Goal: Task Accomplishment & Management: Complete application form

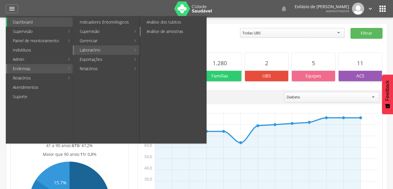
click at [156, 31] on link "Análise de amostras" at bounding box center [173, 31] width 65 height 9
type input "**********"
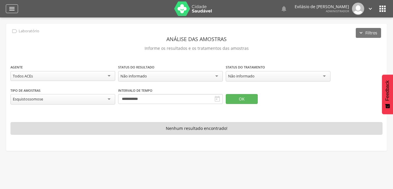
click at [12, 8] on icon "" at bounding box center [11, 8] width 7 height 7
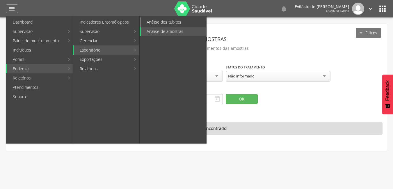
click at [154, 21] on link "Análise dos tubitos" at bounding box center [173, 21] width 65 height 9
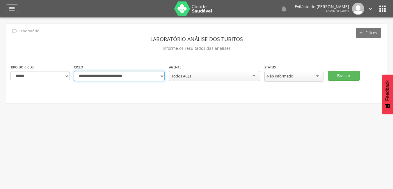
click at [161, 75] on select "**********" at bounding box center [119, 76] width 91 height 10
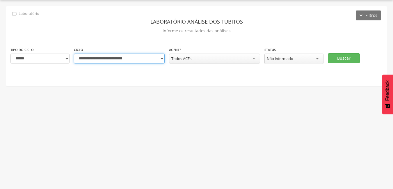
click at [161, 58] on select "**********" at bounding box center [119, 58] width 91 height 10
select select "**********"
click at [74, 53] on select "**********" at bounding box center [119, 58] width 91 height 10
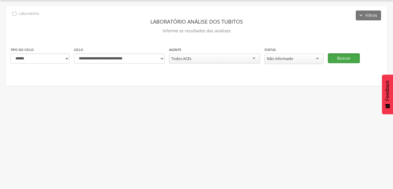
click at [354, 59] on button "Buscar" at bounding box center [344, 58] width 32 height 10
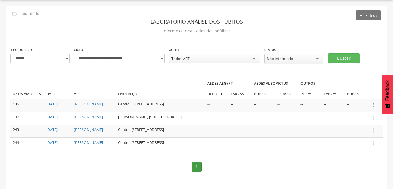
click at [373, 103] on icon "" at bounding box center [373, 104] width 6 height 6
click at [360, 93] on link "Informar resultado" at bounding box center [353, 94] width 46 height 7
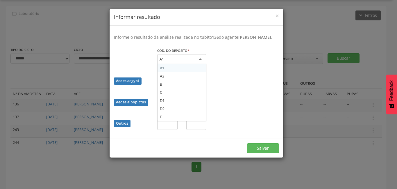
click at [202, 58] on div "A1" at bounding box center [181, 59] width 49 height 10
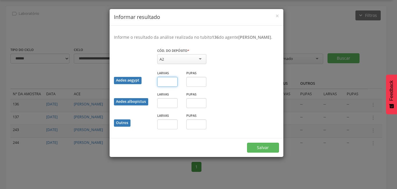
click at [171, 84] on input "text" at bounding box center [167, 82] width 20 height 10
type input "*"
click at [198, 80] on input "text" at bounding box center [196, 82] width 20 height 10
type input "*"
click at [167, 105] on input "text" at bounding box center [167, 103] width 20 height 10
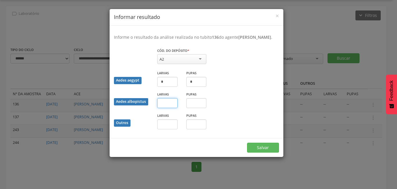
type input "*"
click at [193, 101] on input "text" at bounding box center [196, 103] width 20 height 10
type input "*"
click at [174, 123] on input "text" at bounding box center [167, 124] width 20 height 10
type input "*"
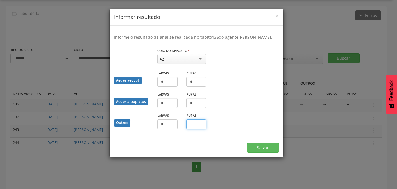
click at [195, 124] on input "text" at bounding box center [196, 124] width 20 height 10
type input "*"
click at [263, 147] on button "Salvar" at bounding box center [263, 147] width 32 height 10
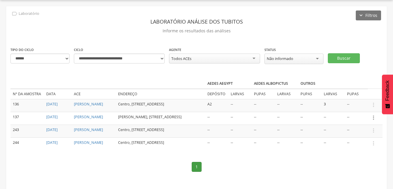
click at [372, 118] on icon "" at bounding box center [373, 117] width 6 height 6
click at [364, 107] on link "Informar resultado" at bounding box center [353, 107] width 46 height 7
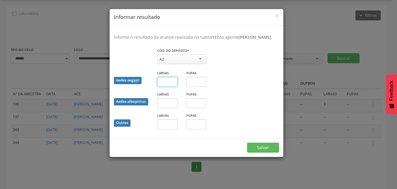
click at [167, 81] on input "text" at bounding box center [167, 82] width 20 height 10
type input "*"
click at [196, 80] on input "text" at bounding box center [196, 82] width 20 height 10
type input "*"
click at [172, 103] on input "text" at bounding box center [167, 103] width 20 height 10
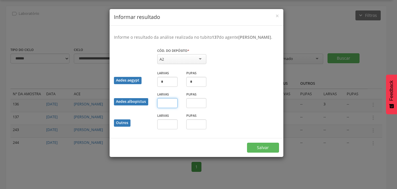
type input "*"
click at [201, 103] on input "text" at bounding box center [196, 103] width 20 height 10
type input "*"
click at [166, 127] on input "text" at bounding box center [167, 124] width 20 height 10
type input "*"
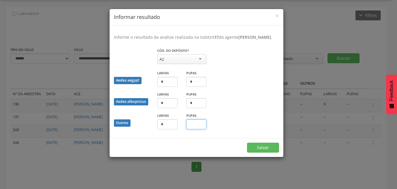
click at [204, 124] on input "text" at bounding box center [196, 124] width 20 height 10
type input "*"
click at [270, 147] on button "Salvar" at bounding box center [263, 147] width 32 height 10
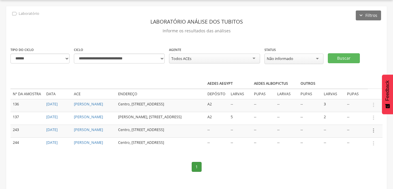
click at [373, 129] on icon "" at bounding box center [373, 130] width 6 height 6
click at [358, 117] on link "Informar resultado" at bounding box center [353, 120] width 46 height 7
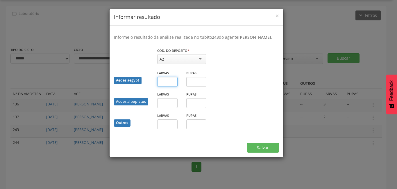
click at [168, 85] on input "text" at bounding box center [167, 82] width 20 height 10
type input "*"
click at [192, 86] on input "text" at bounding box center [196, 82] width 20 height 10
type input "*"
click at [169, 108] on input "text" at bounding box center [167, 103] width 20 height 10
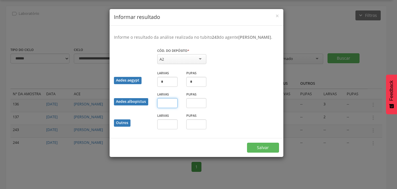
type input "*"
click at [195, 106] on input "text" at bounding box center [196, 103] width 20 height 10
type input "*"
click at [170, 129] on input "text" at bounding box center [167, 124] width 20 height 10
type input "*"
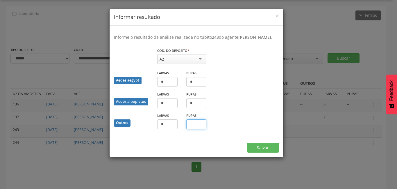
click at [196, 128] on input "text" at bounding box center [196, 124] width 20 height 10
type input "*"
click at [262, 152] on button "Salvar" at bounding box center [263, 147] width 32 height 10
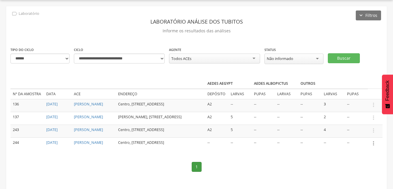
click at [374, 142] on icon "" at bounding box center [373, 143] width 6 height 6
click at [364, 133] on link "Informar resultado" at bounding box center [353, 133] width 46 height 7
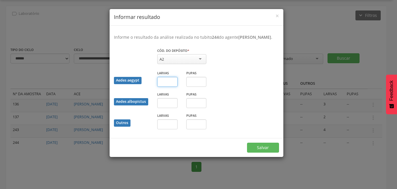
click at [168, 87] on input "text" at bounding box center [167, 82] width 20 height 10
type input "*"
click at [196, 86] on input "text" at bounding box center [196, 82] width 20 height 10
type input "*"
click at [171, 108] on input "text" at bounding box center [167, 103] width 20 height 10
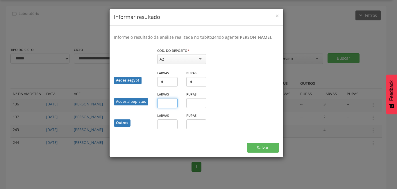
type input "*"
click at [198, 106] on input "text" at bounding box center [196, 103] width 20 height 10
type input "*"
click at [167, 127] on input "text" at bounding box center [167, 124] width 20 height 10
type input "*"
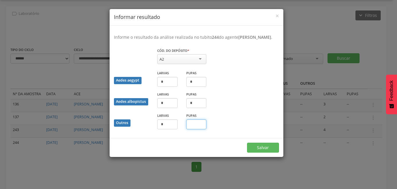
click at [199, 129] on input "text" at bounding box center [196, 124] width 20 height 10
type input "*"
click at [272, 152] on button "Salvar" at bounding box center [263, 147] width 32 height 10
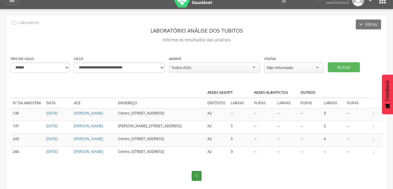
scroll to position [0, 0]
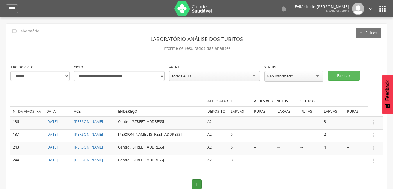
click at [369, 7] on icon "" at bounding box center [370, 9] width 6 height 6
click at [340, 31] on link "Sair" at bounding box center [350, 33] width 46 height 7
